Goal: Task Accomplishment & Management: Manage account settings

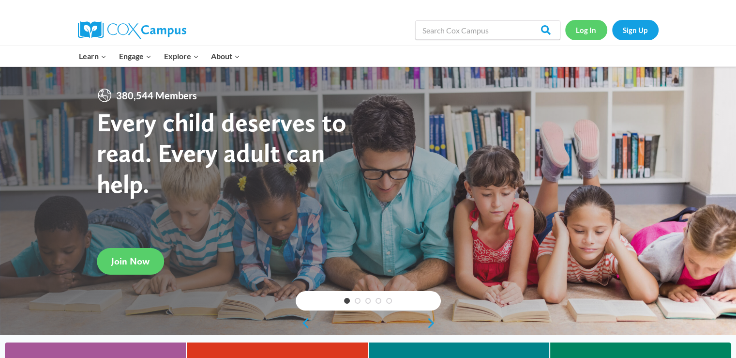
click at [580, 30] on link "Log In" at bounding box center [586, 30] width 42 height 20
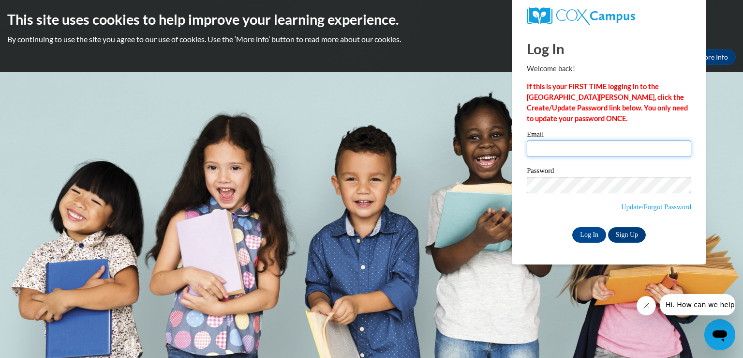
click at [547, 148] on input "Email" at bounding box center [609, 148] width 165 height 16
type input "e20071014@dekalbschoolsga.org"
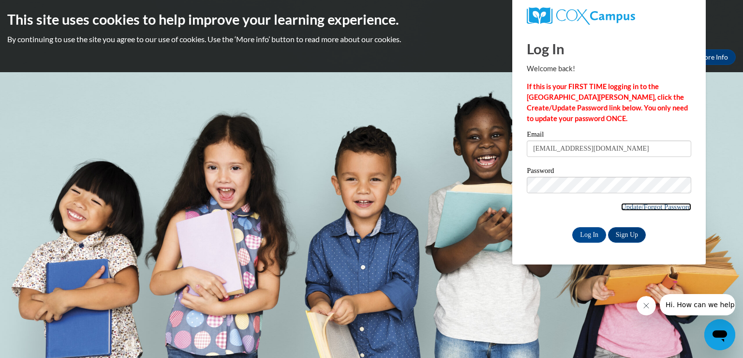
click at [639, 207] on link "Update/Forgot Password" at bounding box center [656, 207] width 70 height 8
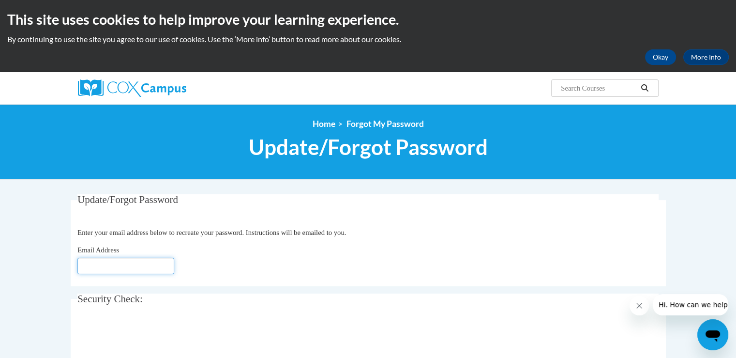
click at [144, 266] on input "Email Address" at bounding box center [125, 265] width 97 height 16
type input "[PERSON_NAME][EMAIL_ADDRESS][DOMAIN_NAME]"
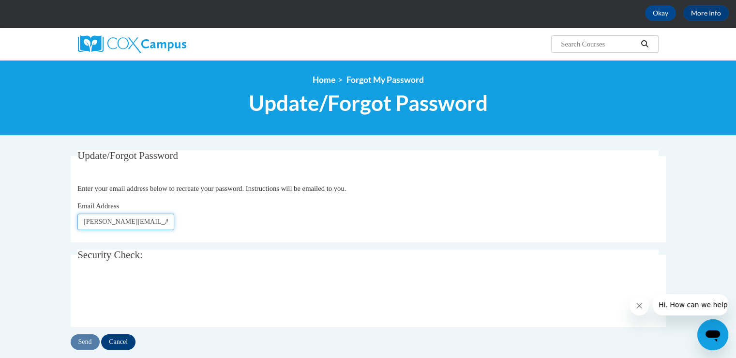
scroll to position [97, 0]
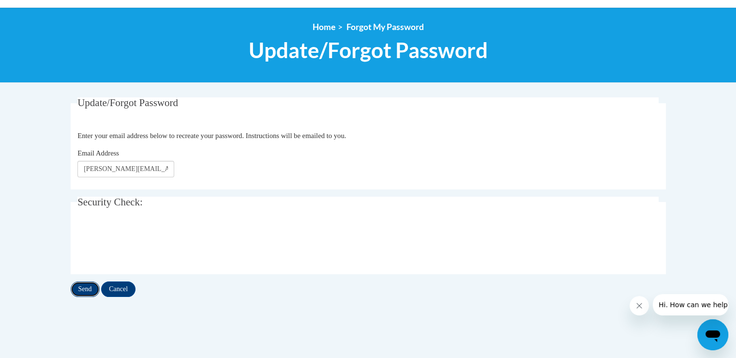
click at [89, 289] on input "Send" at bounding box center [85, 288] width 29 height 15
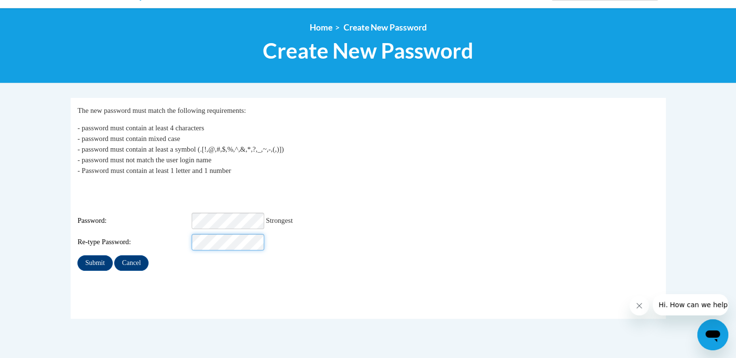
scroll to position [97, 0]
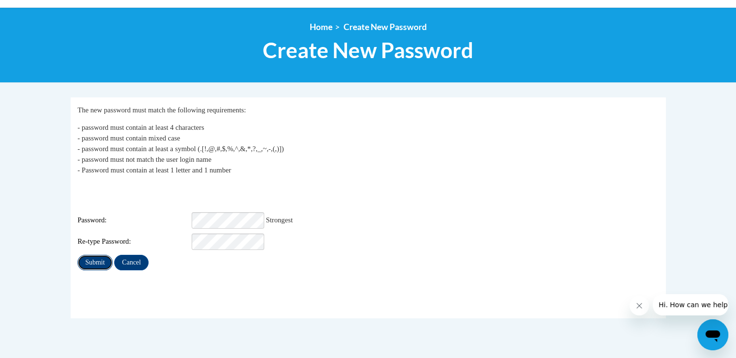
click at [102, 255] on input "Submit" at bounding box center [94, 262] width 35 height 15
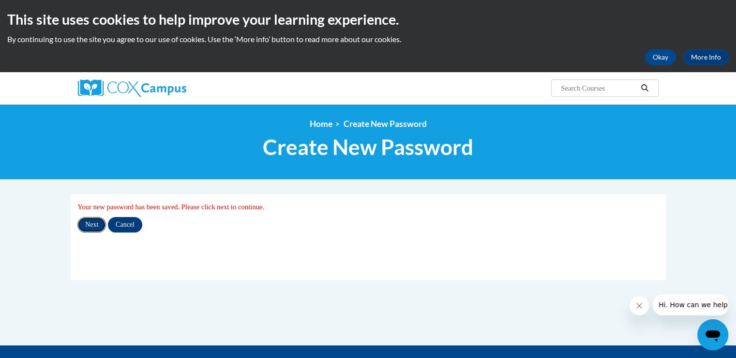
click at [87, 225] on input "Next" at bounding box center [91, 224] width 29 height 15
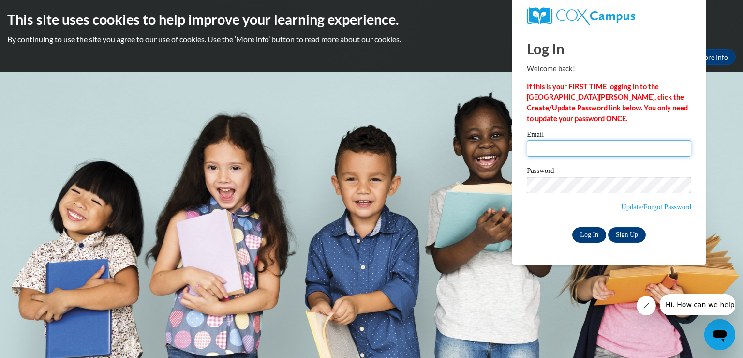
type input "valerie_cloud@dekalbschoolsga.org"
click at [585, 235] on input "Log In" at bounding box center [589, 234] width 34 height 15
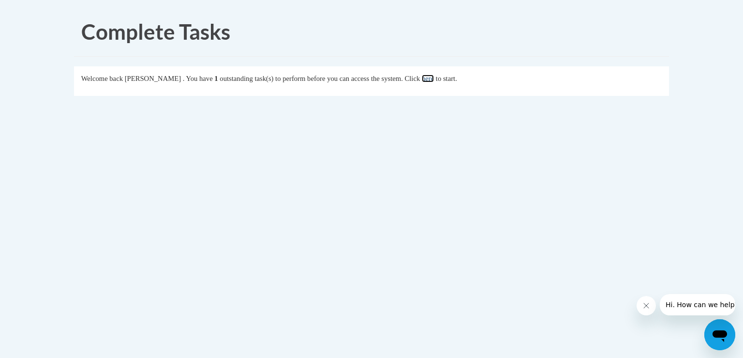
click at [434, 77] on link "here" at bounding box center [428, 79] width 12 height 8
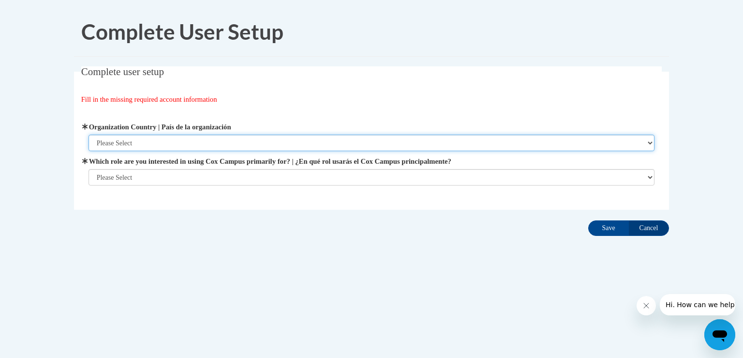
click at [236, 141] on select "Please Select United States | Estados Unidos Outside of the United States | Fue…" at bounding box center [372, 143] width 567 height 16
select select "ad49bcad-a171-4b2e-b99c-48b446064914"
click at [89, 135] on select "Please Select United States | Estados Unidos Outside of the United States | Fue…" at bounding box center [372, 143] width 567 height 16
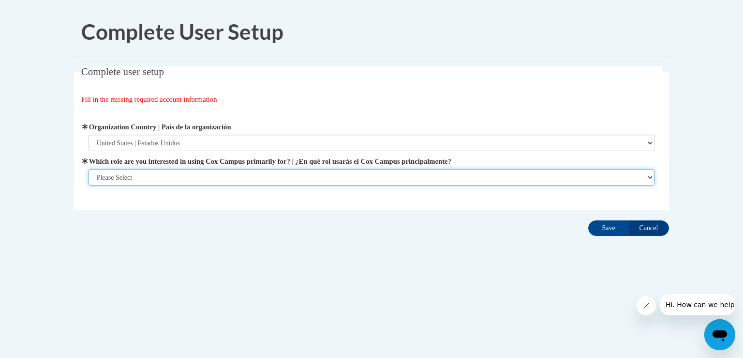
click at [211, 177] on select "Please Select College/University | Colegio/Universidad Community/Nonprofit Part…" at bounding box center [372, 177] width 567 height 16
select select "fbf2d438-af2f-41f8-98f1-81c410e29de3"
click at [89, 185] on select "Please Select College/University | Colegio/Universidad Community/Nonprofit Part…" at bounding box center [372, 177] width 567 height 16
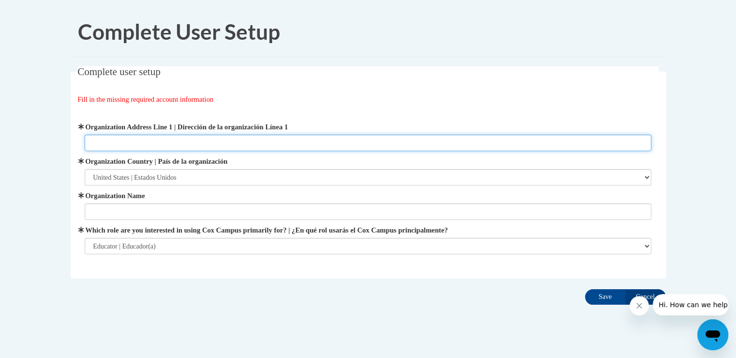
click at [218, 144] on input "Organization Address Line 1 | Dirección de la organización Línea 1" at bounding box center [368, 143] width 567 height 16
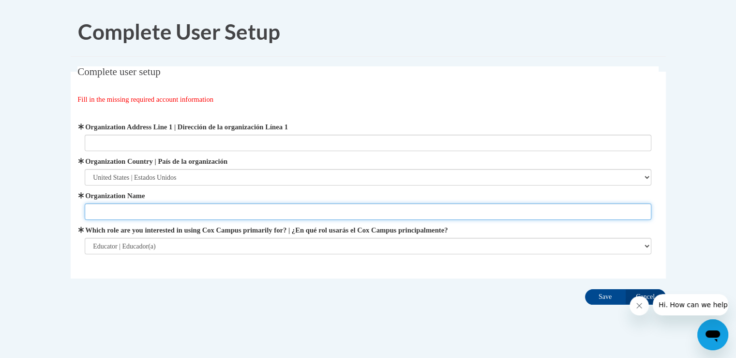
click at [165, 210] on input "Organization Name" at bounding box center [368, 211] width 567 height 16
type input "Dekalb County School System Georgia"
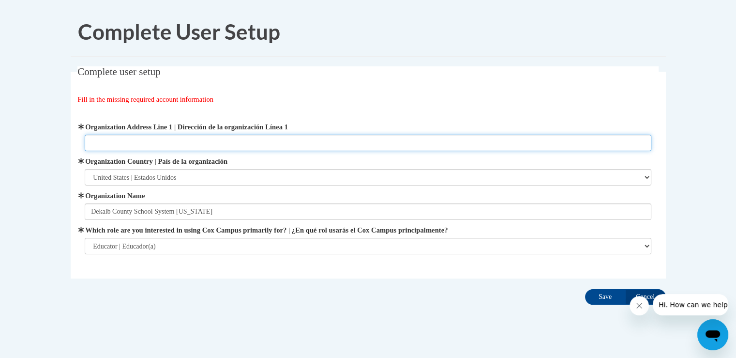
click at [150, 142] on input "Organization Address Line 1 | Dirección de la organización Línea 1" at bounding box center [368, 143] width 567 height 16
type input "1215 Balsam Drive Decatur GA 30033"
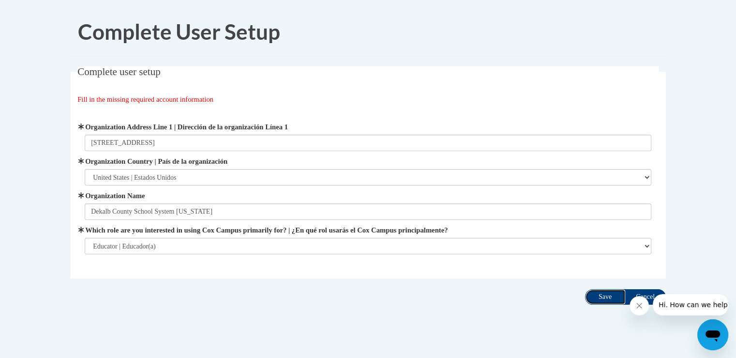
drag, startPoint x: 610, startPoint y: 298, endPoint x: 540, endPoint y: 306, distance: 69.7
click at [609, 298] on input "Save" at bounding box center [605, 296] width 41 height 15
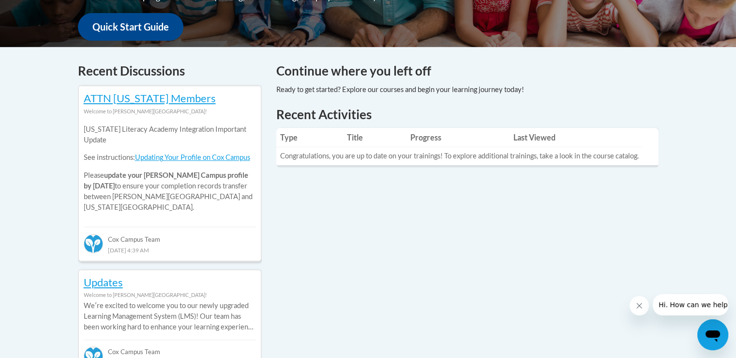
scroll to position [387, 0]
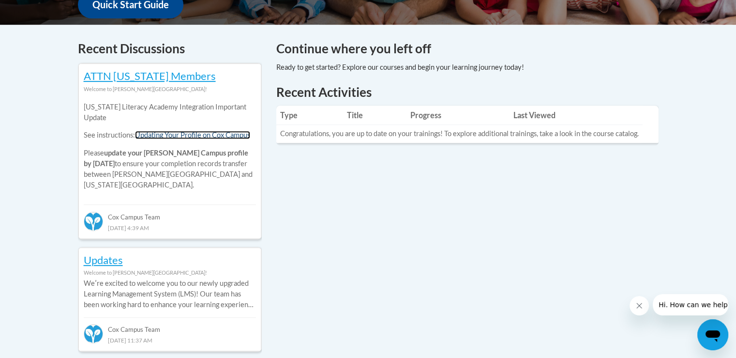
click at [195, 134] on link "Updating Your Profile on Cox Campus" at bounding box center [192, 135] width 115 height 8
click at [222, 135] on link "Updating Your Profile on Cox Campus" at bounding box center [192, 135] width 115 height 8
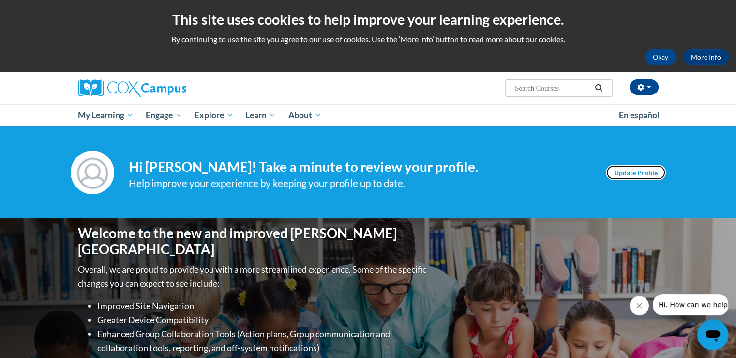
click at [618, 172] on link "Update Profile" at bounding box center [636, 172] width 60 height 15
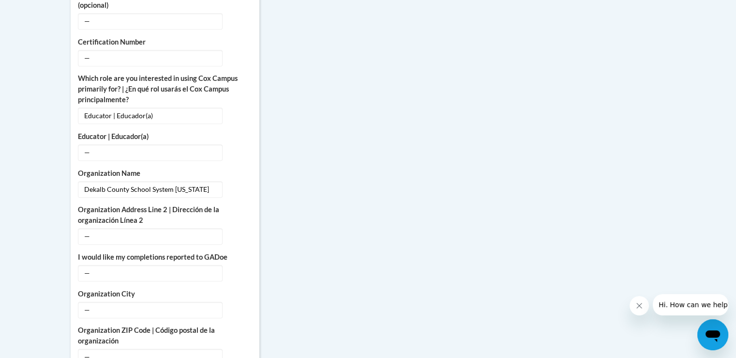
scroll to position [629, 0]
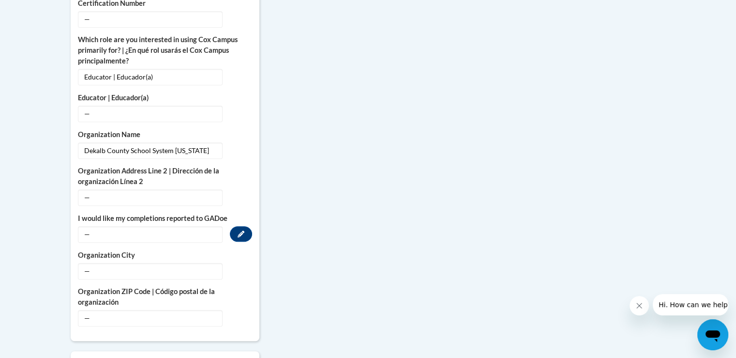
click at [134, 226] on span "—" at bounding box center [150, 234] width 145 height 16
click at [242, 230] on icon "Custom profile fields" at bounding box center [241, 233] width 7 height 7
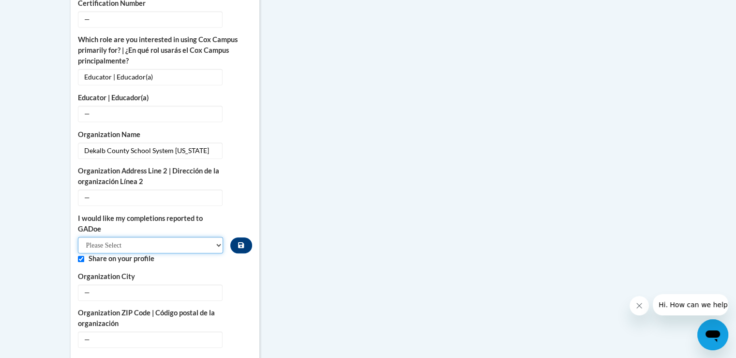
click at [217, 237] on select "Please Select Yes No" at bounding box center [151, 245] width 146 height 16
select select "603ba6f8-c7dd-435b-84cd-d4c8cfb77024"
click at [78, 237] on select "Please Select Yes No" at bounding box center [151, 245] width 146 height 16
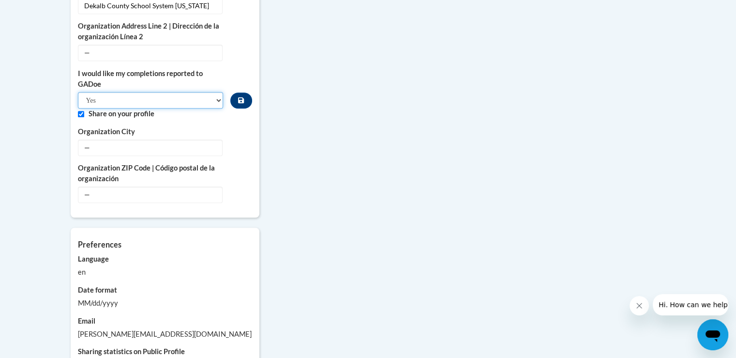
scroll to position [774, 0]
click at [237, 139] on button "Edit" at bounding box center [241, 146] width 22 height 15
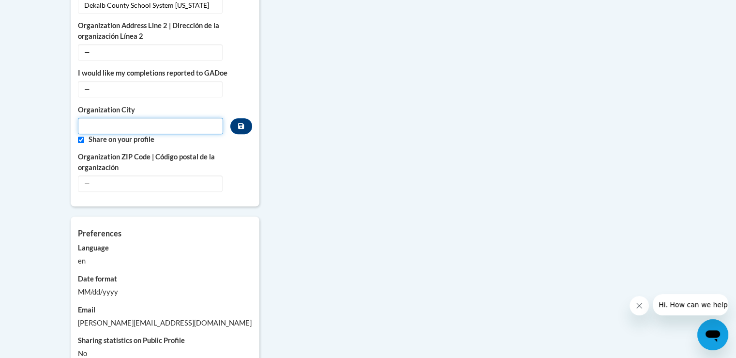
click at [181, 118] on input "Metadata input" at bounding box center [151, 126] width 146 height 16
click at [139, 81] on span "—" at bounding box center [150, 89] width 145 height 16
click at [240, 85] on icon "Custom profile fields" at bounding box center [241, 88] width 7 height 7
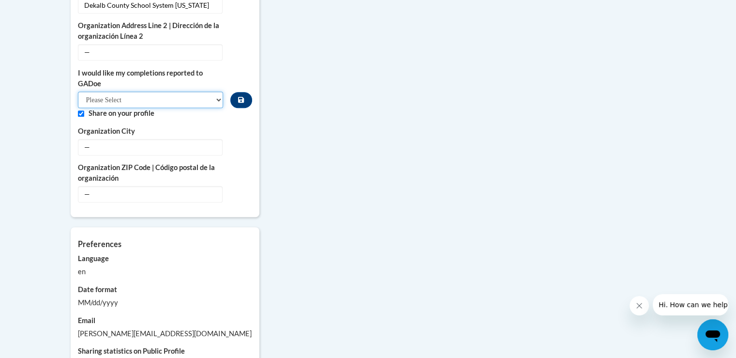
click at [217, 91] on select "Please Select Yes No" at bounding box center [151, 99] width 146 height 16
select select "603ba6f8-c7dd-435b-84cd-d4c8cfb77024"
click at [78, 91] on select "Please Select Yes No" at bounding box center [151, 99] width 146 height 16
click at [195, 139] on span "—" at bounding box center [150, 147] width 145 height 16
click at [237, 139] on button "Edit" at bounding box center [241, 146] width 22 height 15
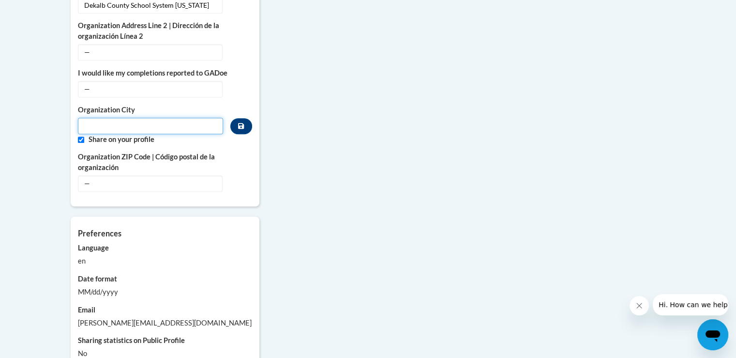
click at [132, 118] on input "Metadata input" at bounding box center [151, 126] width 146 height 16
type input "Decatur"
click at [90, 175] on span "—" at bounding box center [150, 183] width 145 height 16
click at [239, 180] on icon "Custom profile fields" at bounding box center [241, 183] width 7 height 7
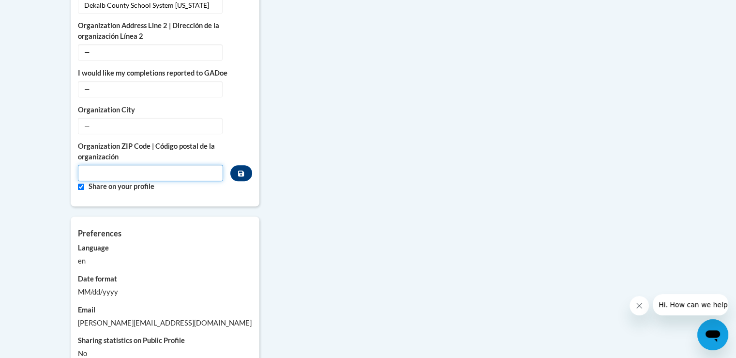
click at [168, 165] on input "Metadata input" at bounding box center [151, 173] width 146 height 16
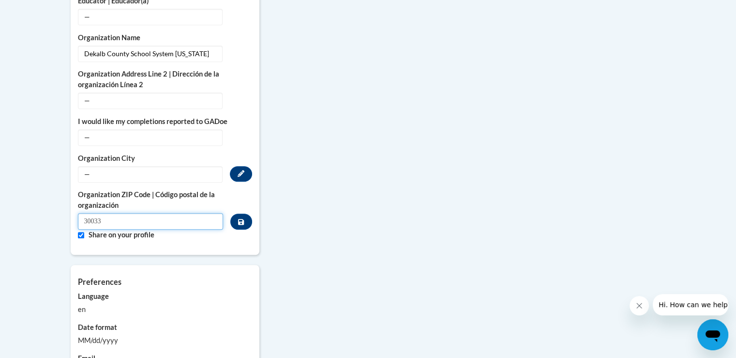
scroll to position [677, 0]
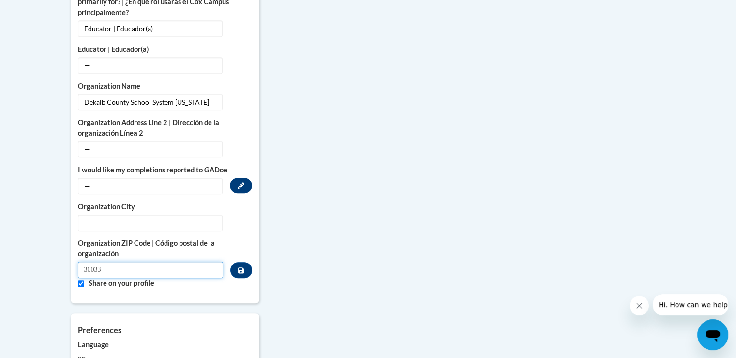
type input "30033"
click at [238, 182] on icon "Custom profile fields" at bounding box center [241, 185] width 7 height 7
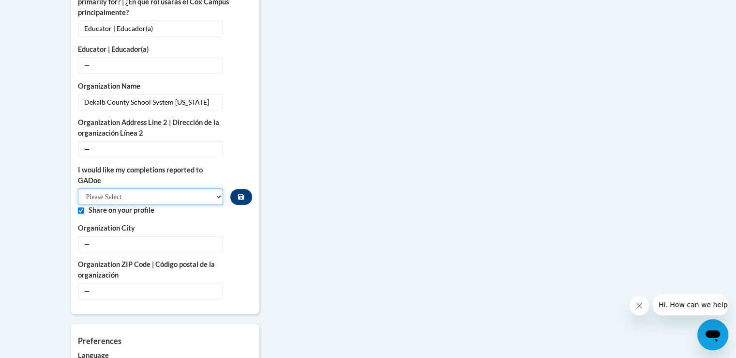
click at [216, 188] on select "Please Select Yes No" at bounding box center [151, 196] width 146 height 16
select select "603ba6f8-c7dd-435b-84cd-d4c8cfb77024"
click at [78, 188] on select "Please Select Yes No" at bounding box center [151, 196] width 146 height 16
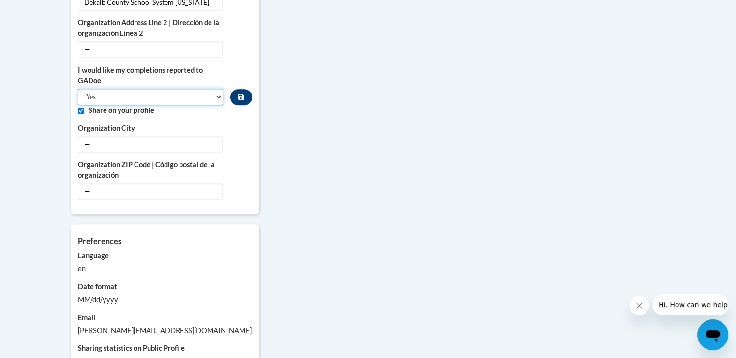
scroll to position [919, 0]
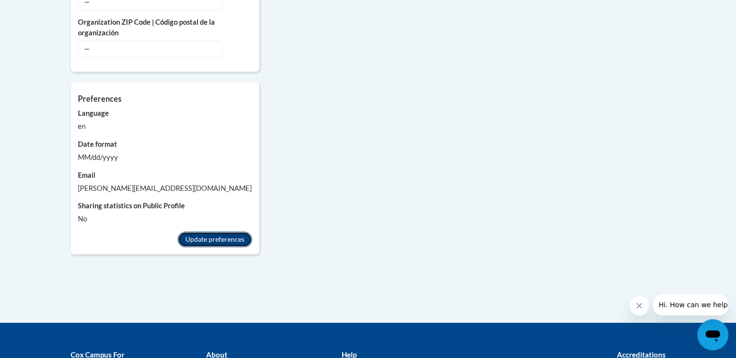
click at [235, 231] on button "Update preferences" at bounding box center [215, 238] width 75 height 15
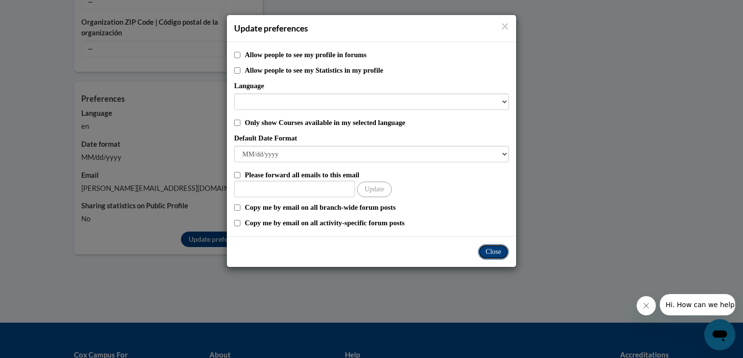
click at [490, 249] on button "Close" at bounding box center [493, 251] width 31 height 15
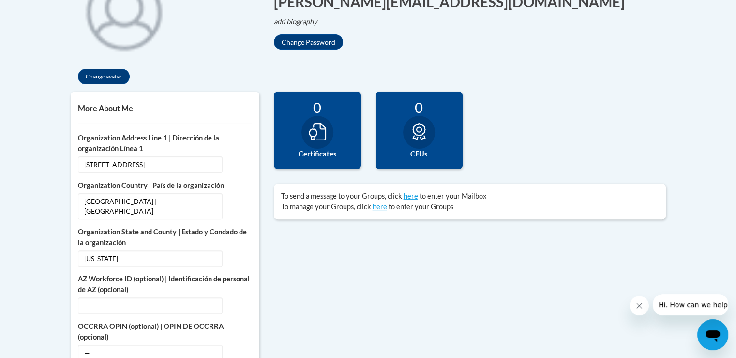
scroll to position [257, 0]
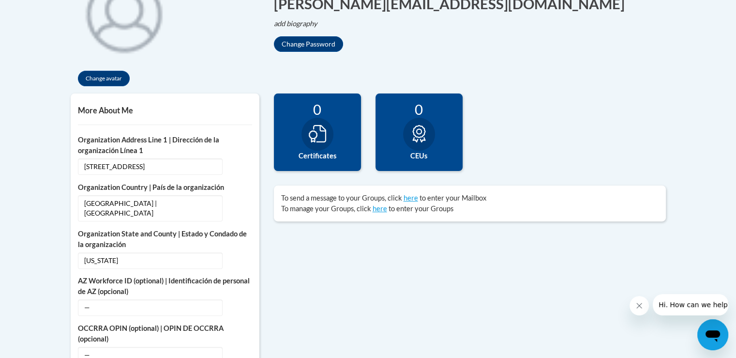
click at [307, 127] on div at bounding box center [317, 134] width 32 height 33
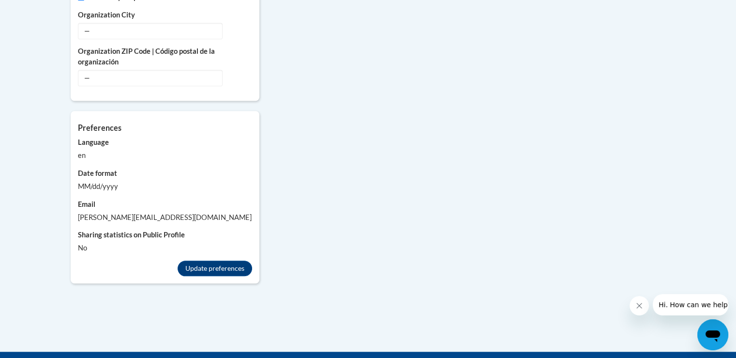
scroll to position [934, 0]
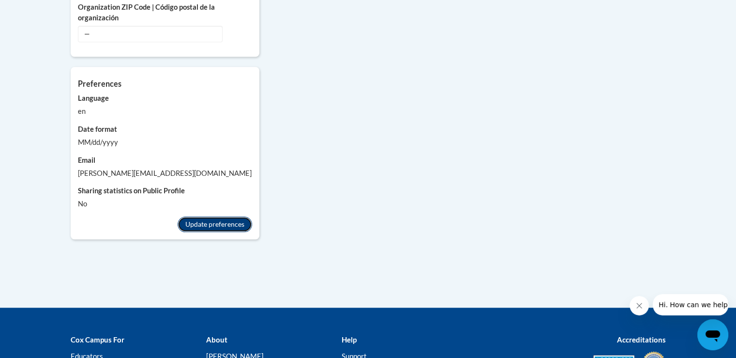
click at [217, 216] on button "Update preferences" at bounding box center [215, 223] width 75 height 15
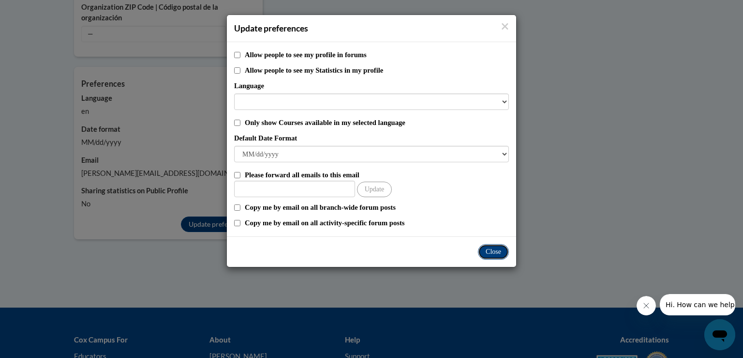
click at [494, 252] on button "Close" at bounding box center [493, 251] width 31 height 15
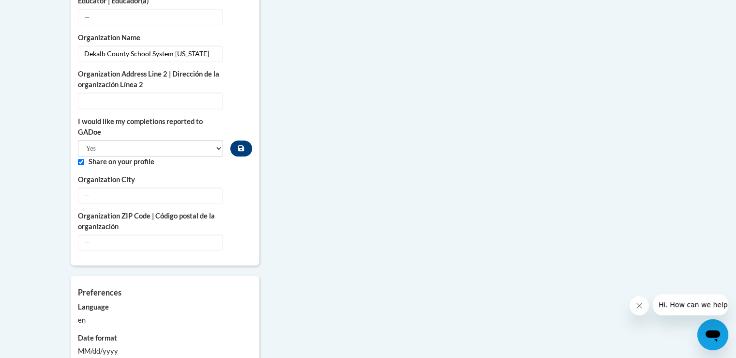
scroll to position [823, 0]
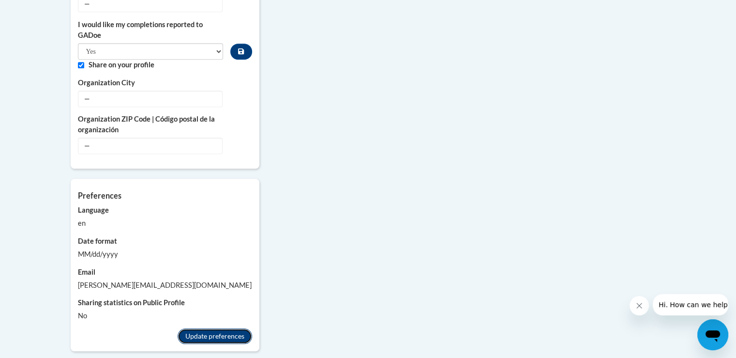
click at [227, 328] on button "Update preferences" at bounding box center [215, 335] width 75 height 15
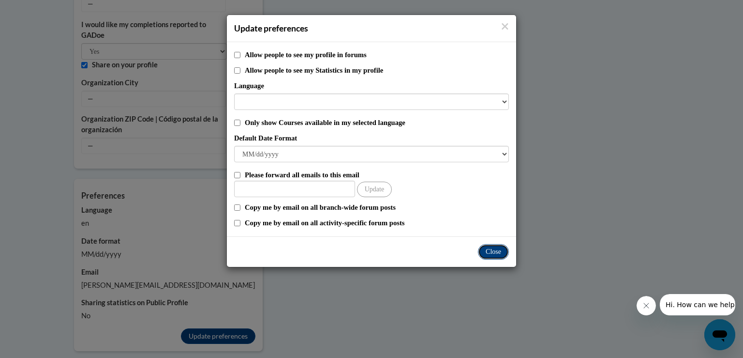
click at [491, 249] on button "Close" at bounding box center [493, 251] width 31 height 15
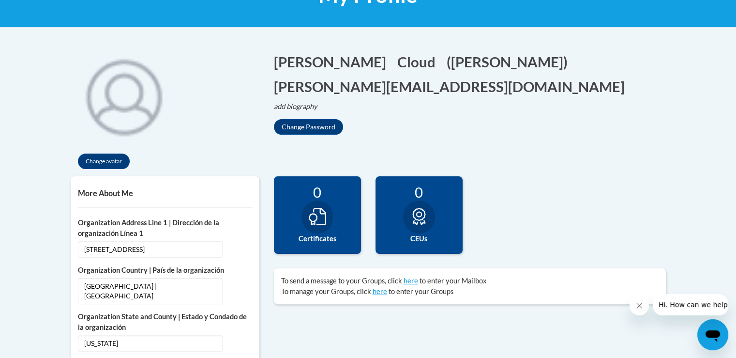
scroll to position [48, 0]
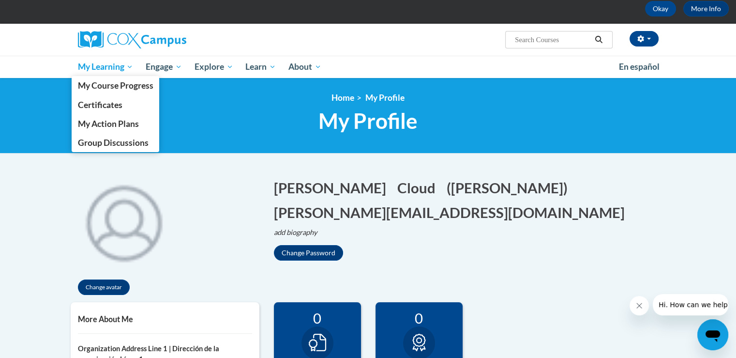
click at [116, 65] on span "My Learning" at bounding box center [105, 67] width 56 height 12
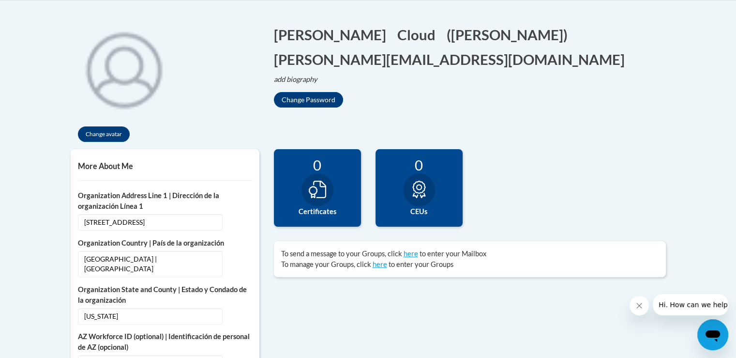
scroll to position [0, 0]
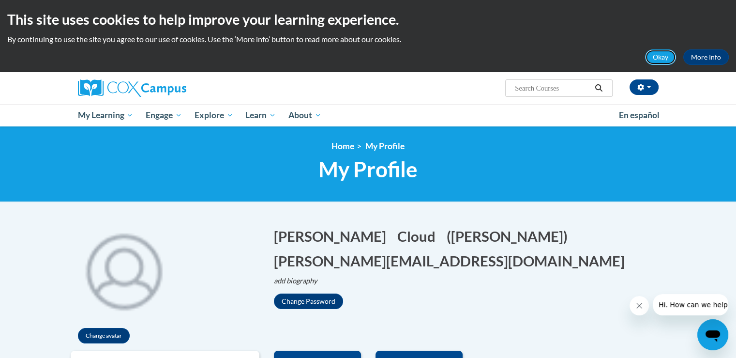
drag, startPoint x: 658, startPoint y: 58, endPoint x: 631, endPoint y: 67, distance: 28.6
click at [658, 58] on button "Okay" at bounding box center [660, 56] width 31 height 15
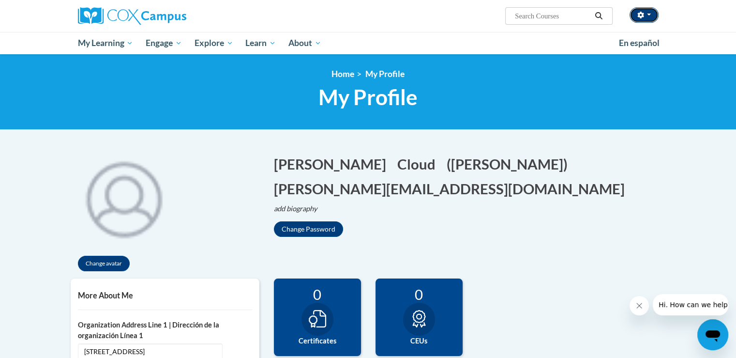
click at [649, 14] on span "button" at bounding box center [649, 15] width 4 height 2
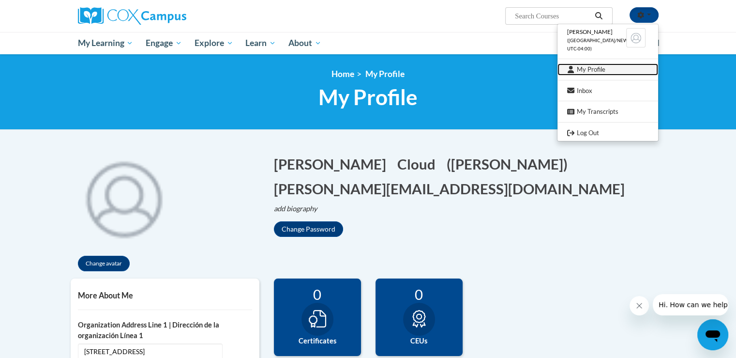
click at [595, 68] on link "My Profile" at bounding box center [607, 69] width 101 height 12
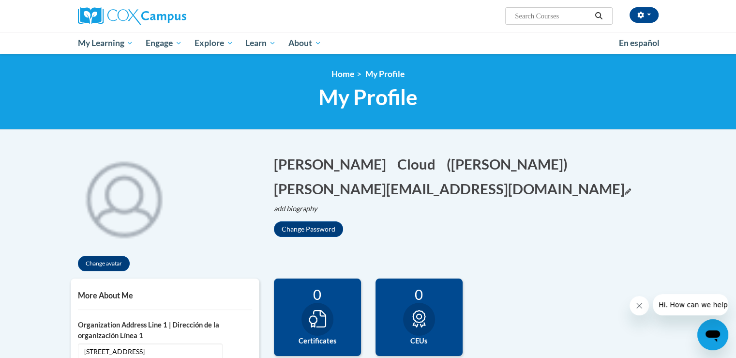
click at [382, 183] on button "[PERSON_NAME][EMAIL_ADDRESS][DOMAIN_NAME] Edit" at bounding box center [452, 189] width 357 height 20
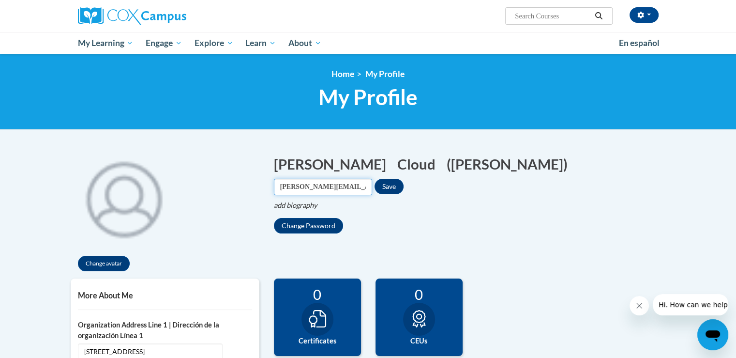
click at [372, 179] on input "[PERSON_NAME][EMAIL_ADDRESS][DOMAIN_NAME]" at bounding box center [323, 187] width 98 height 16
type input "[EMAIL_ADDRESS][DOMAIN_NAME]"
click at [404, 179] on button "Save" at bounding box center [389, 186] width 29 height 15
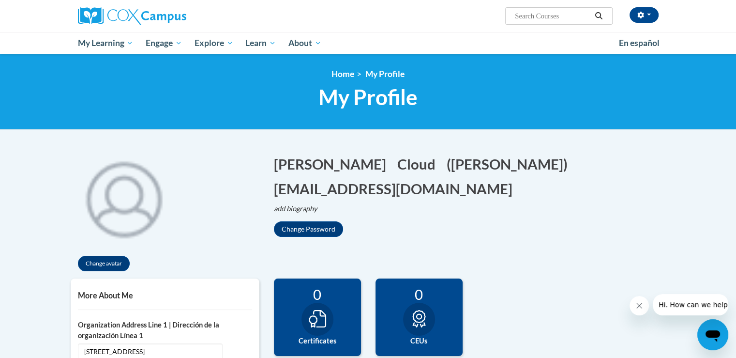
click at [640, 308] on icon "Close message from company" at bounding box center [639, 305] width 8 height 8
